Goal: Transaction & Acquisition: Purchase product/service

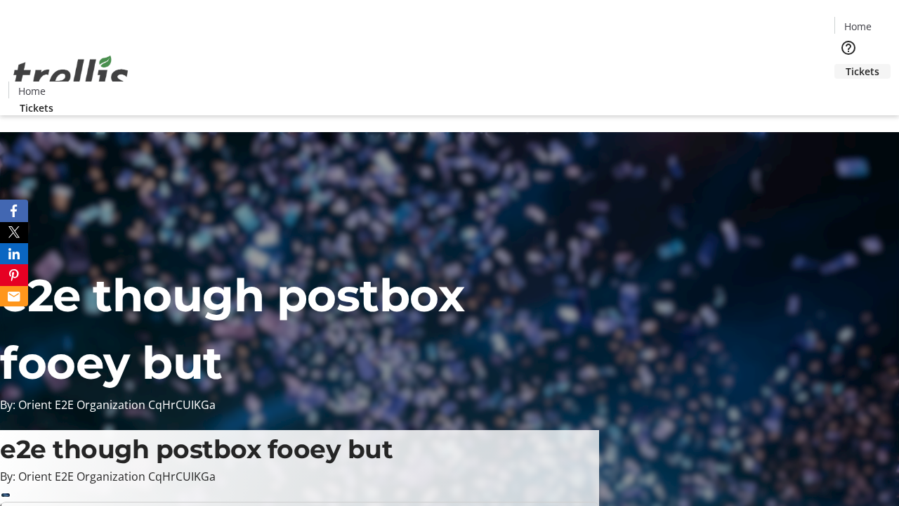
click at [846, 64] on span "Tickets" at bounding box center [863, 71] width 34 height 15
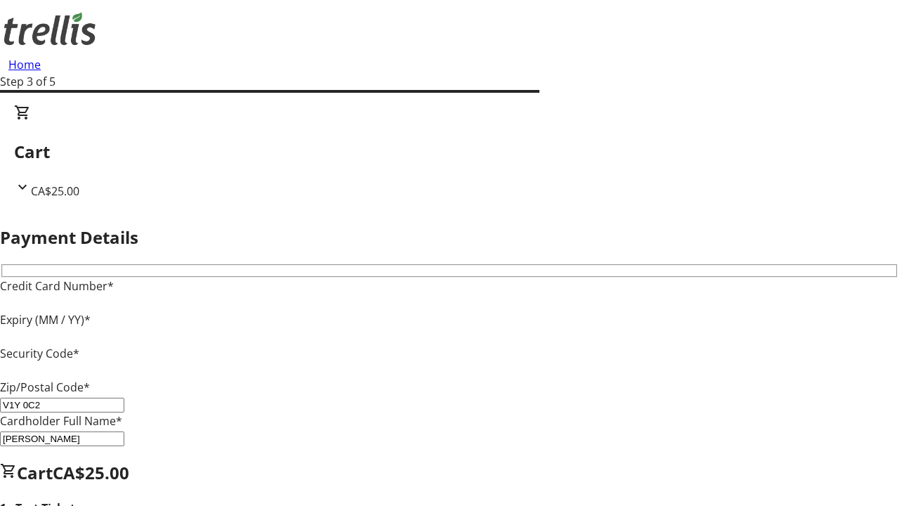
type input "V1Y 0C2"
